Goal: Information Seeking & Learning: Learn about a topic

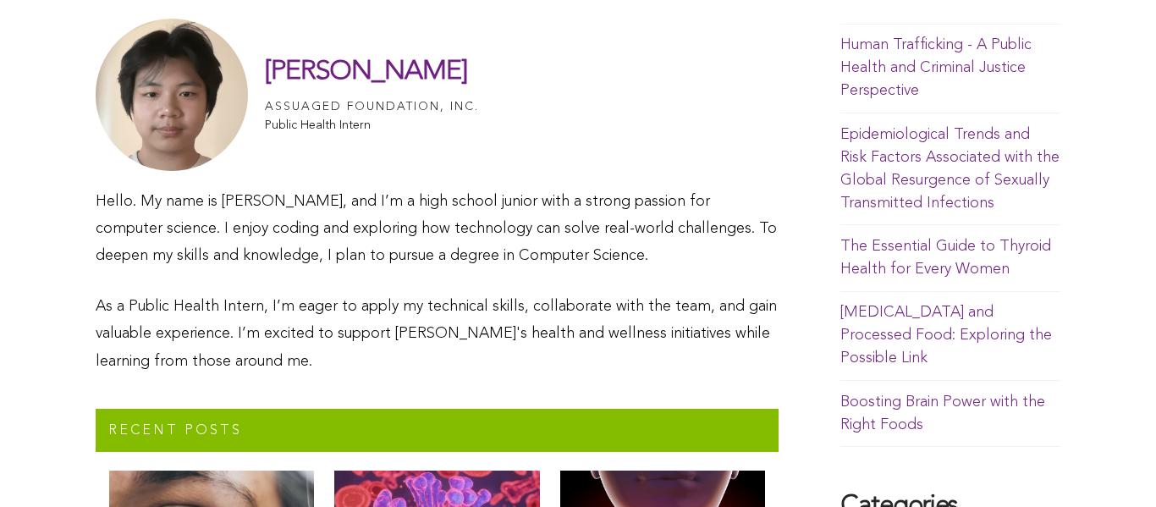
click at [254, 361] on p "As a Public Health Intern, I’m eager to apply my technical skills, collaborate …" at bounding box center [437, 334] width 683 height 82
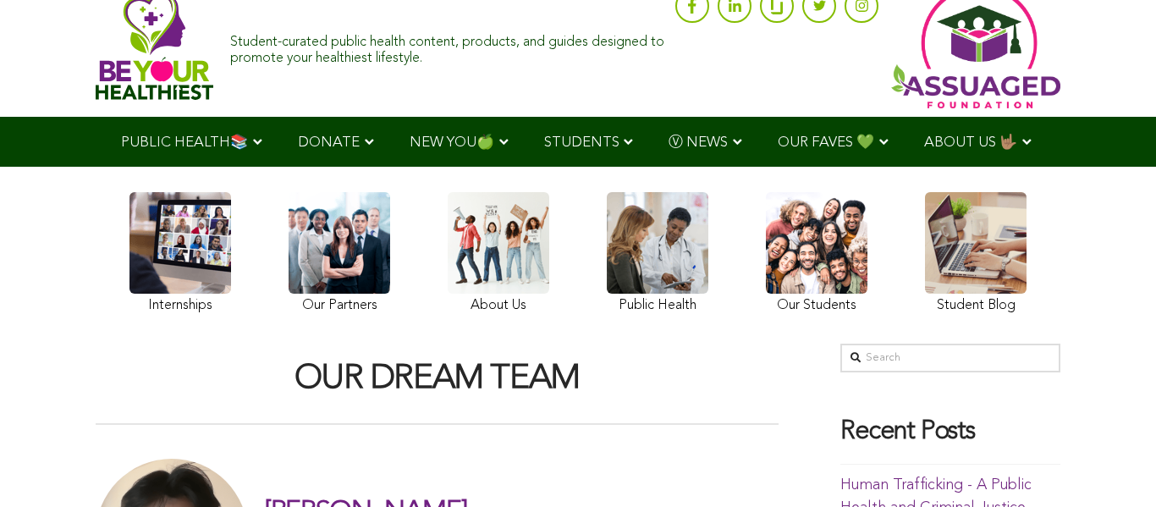
click at [419, 349] on div "OUR DREAM TEAM" at bounding box center [437, 384] width 683 height 81
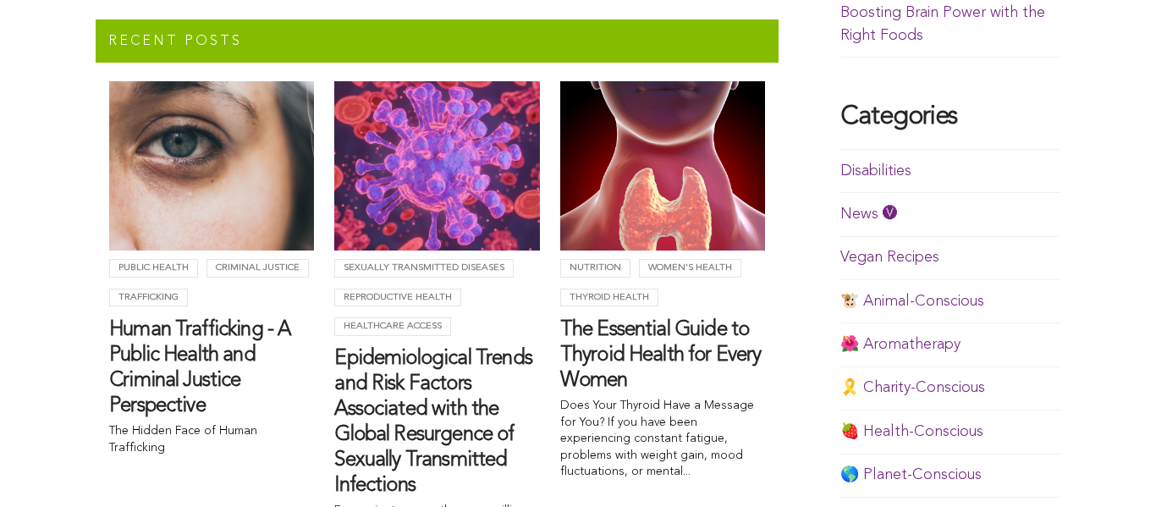
scroll to position [1007, 0]
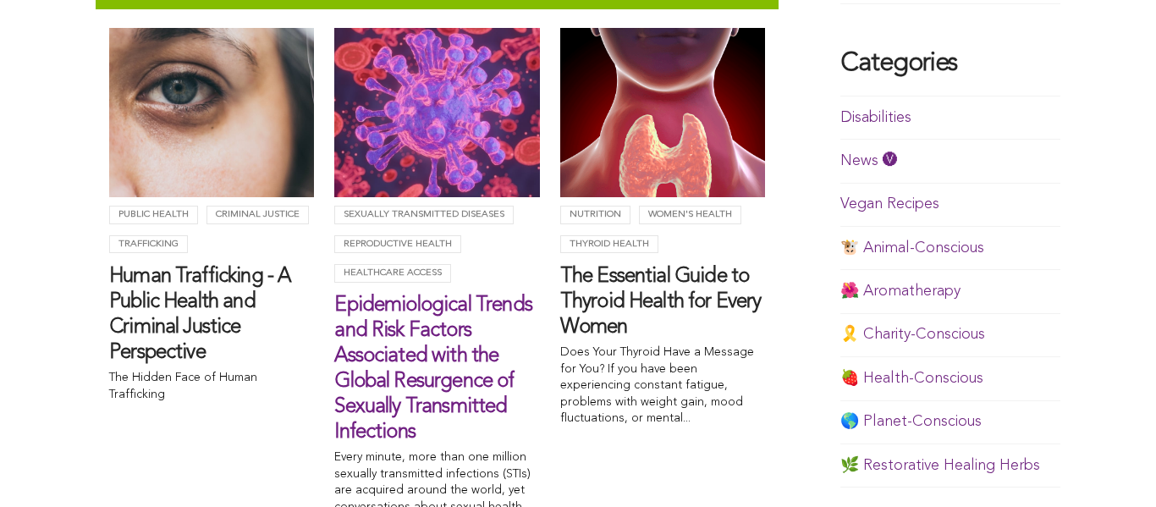
click at [468, 333] on h3 "Epidemiological Trends and Risk Factors Associated with the Global Resurgence o…" at bounding box center [436, 369] width 205 height 152
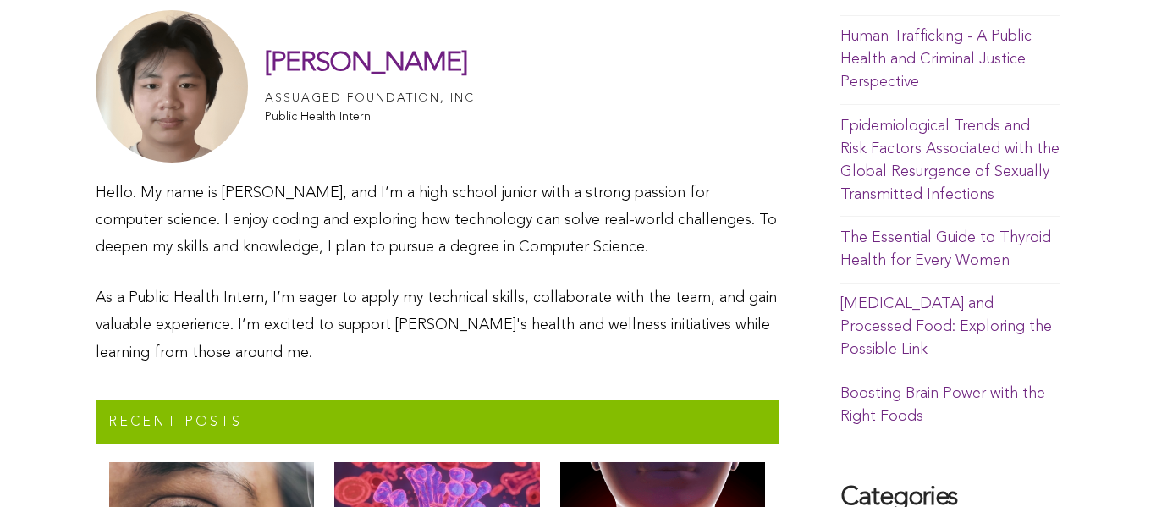
scroll to position [576, 0]
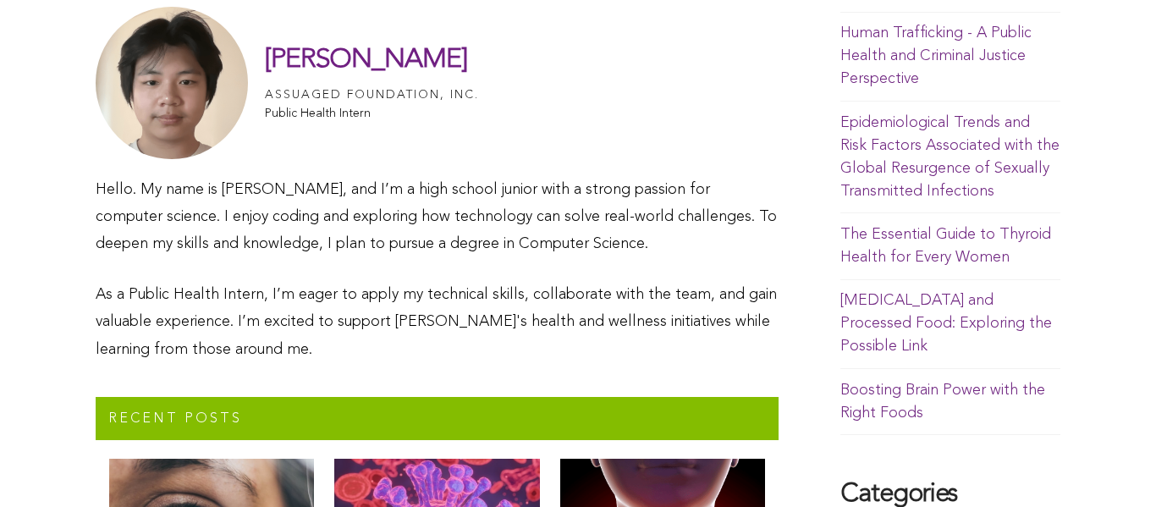
click at [196, 220] on p "Hello. My name is [PERSON_NAME], and I’m a high school junior with a strong pas…" at bounding box center [437, 217] width 683 height 82
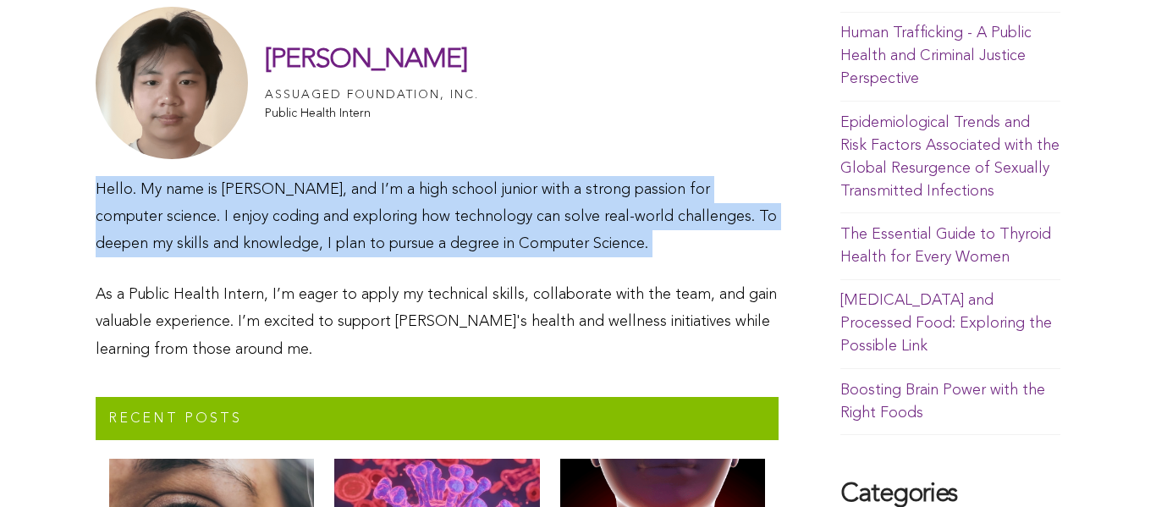
click at [196, 220] on p "Hello. My name is [PERSON_NAME], and I’m a high school junior with a strong pas…" at bounding box center [437, 217] width 683 height 82
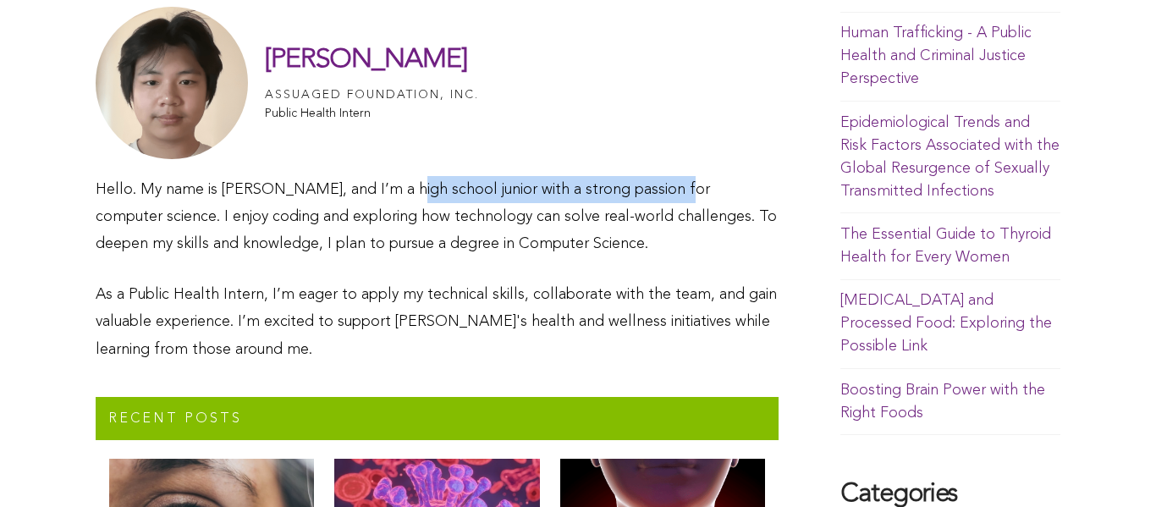
drag, startPoint x: 393, startPoint y: 189, endPoint x: 670, endPoint y: 185, distance: 277.7
click at [670, 185] on p "Hello. My name is [PERSON_NAME], and I’m a high school junior with a strong pas…" at bounding box center [437, 217] width 683 height 82
